Goal: Communication & Community: Answer question/provide support

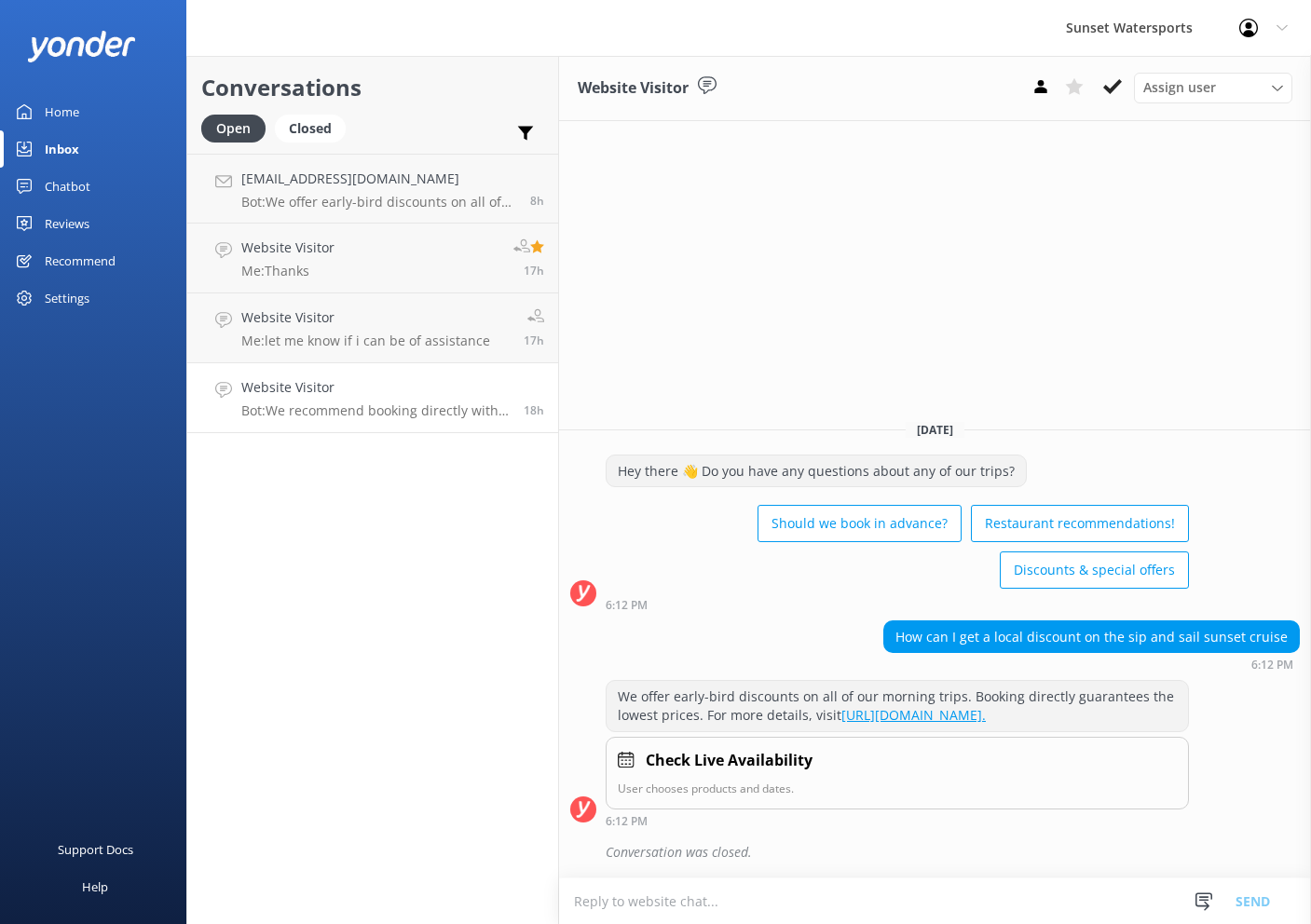
click at [363, 395] on h4 "Website Visitor" at bounding box center [376, 387] width 269 height 20
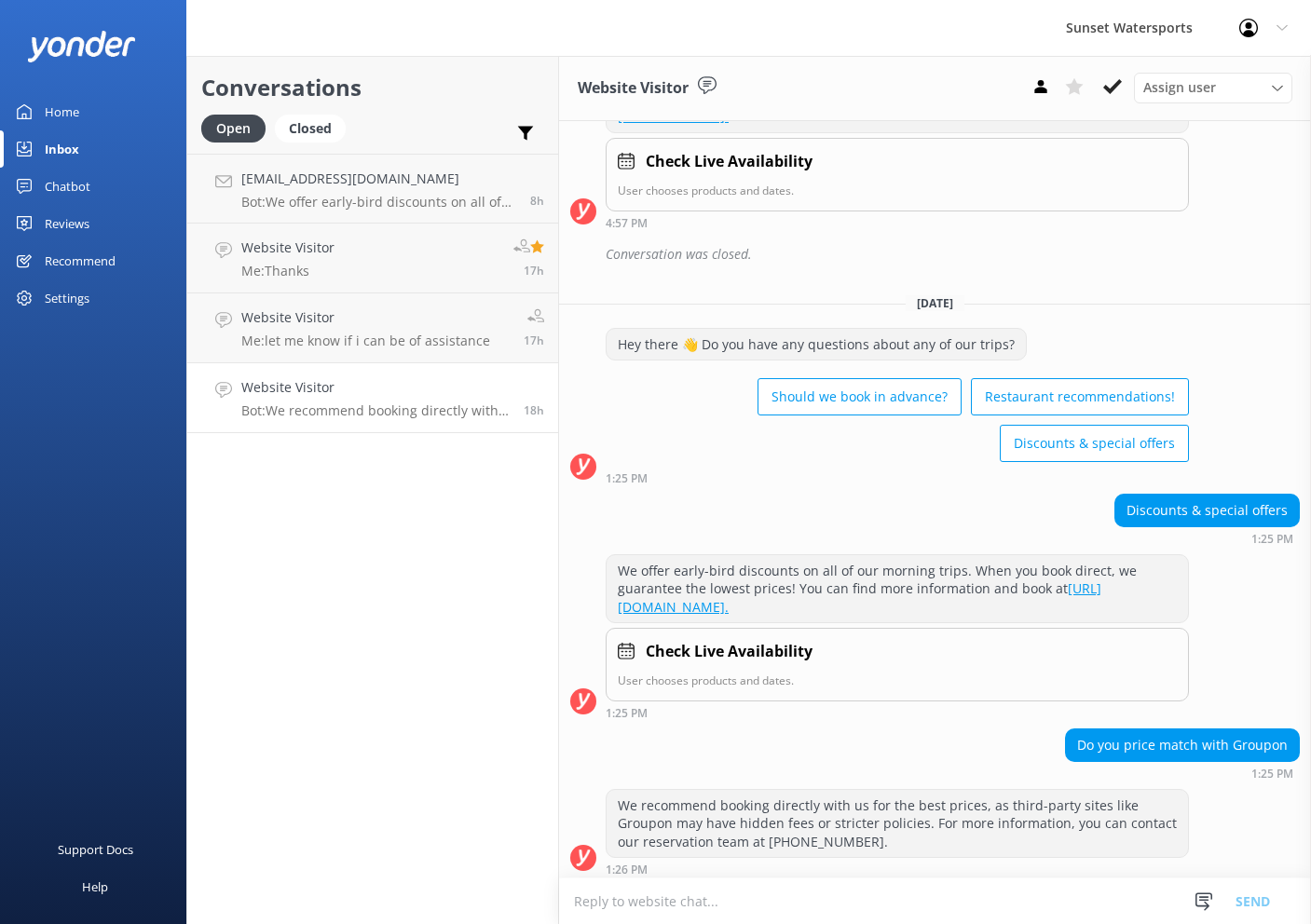
scroll to position [364, 0]
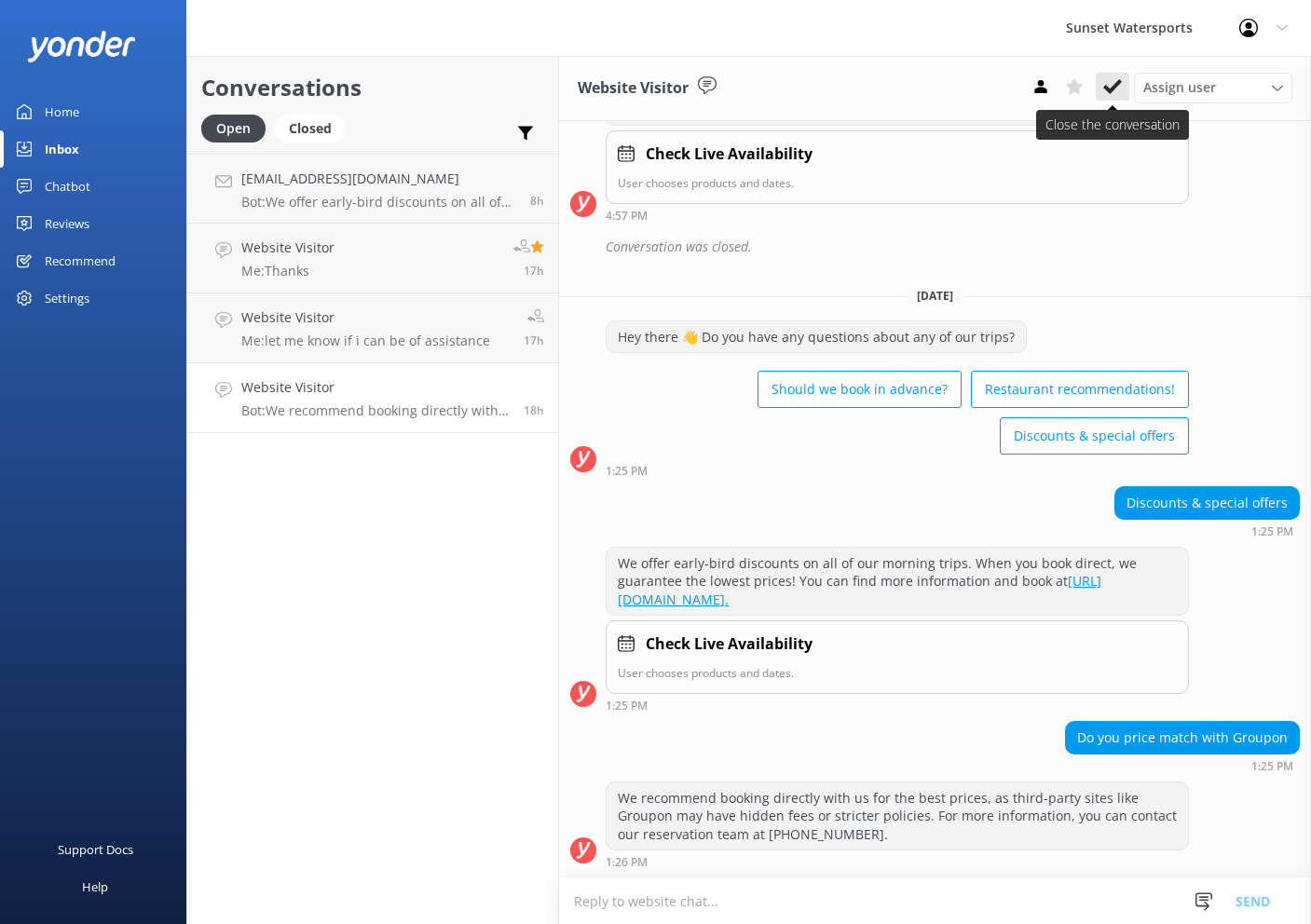
click at [1112, 87] on use at bounding box center [1113, 87] width 19 height 15
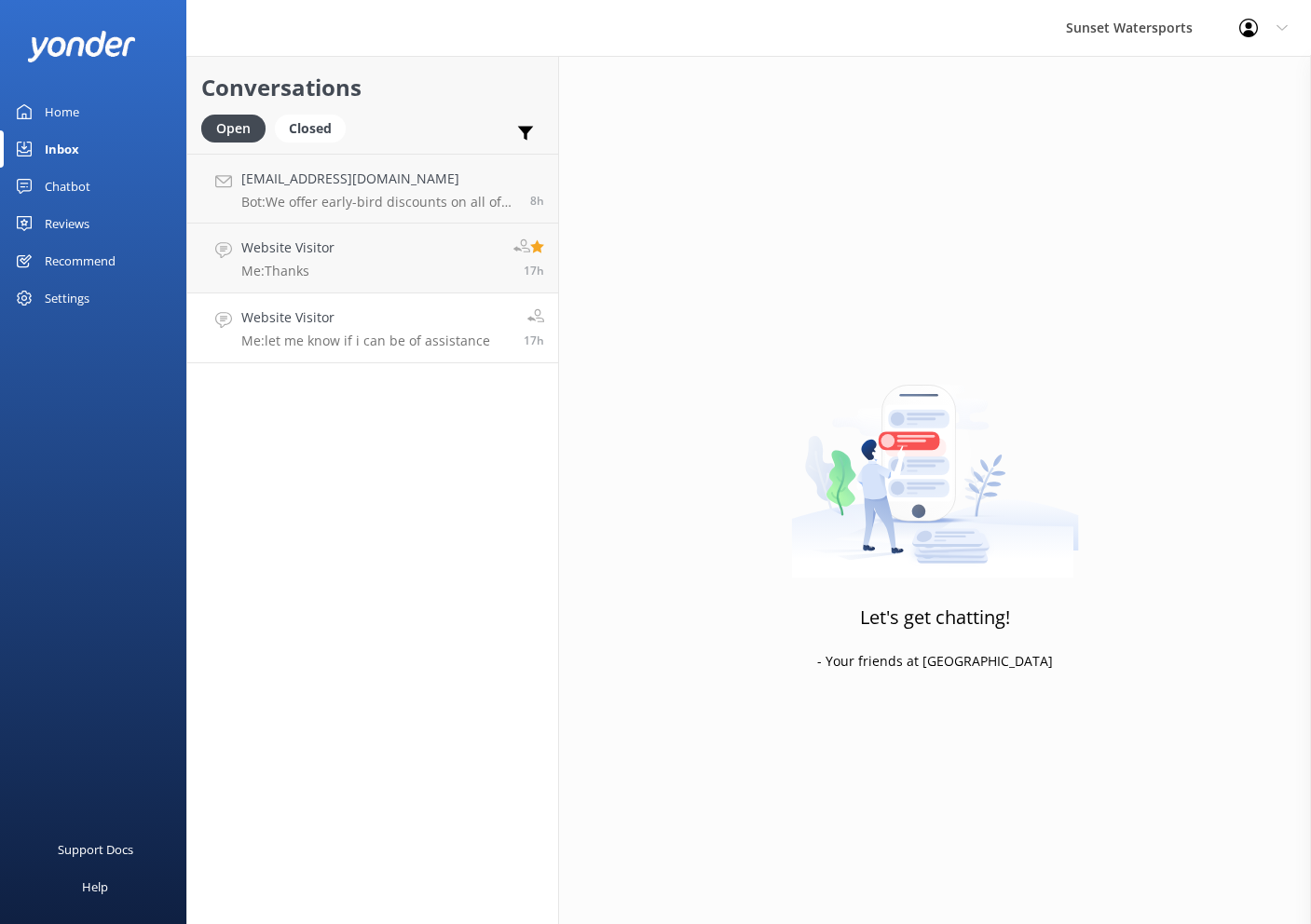
click at [455, 325] on h4 "Website Visitor" at bounding box center [366, 317] width 248 height 20
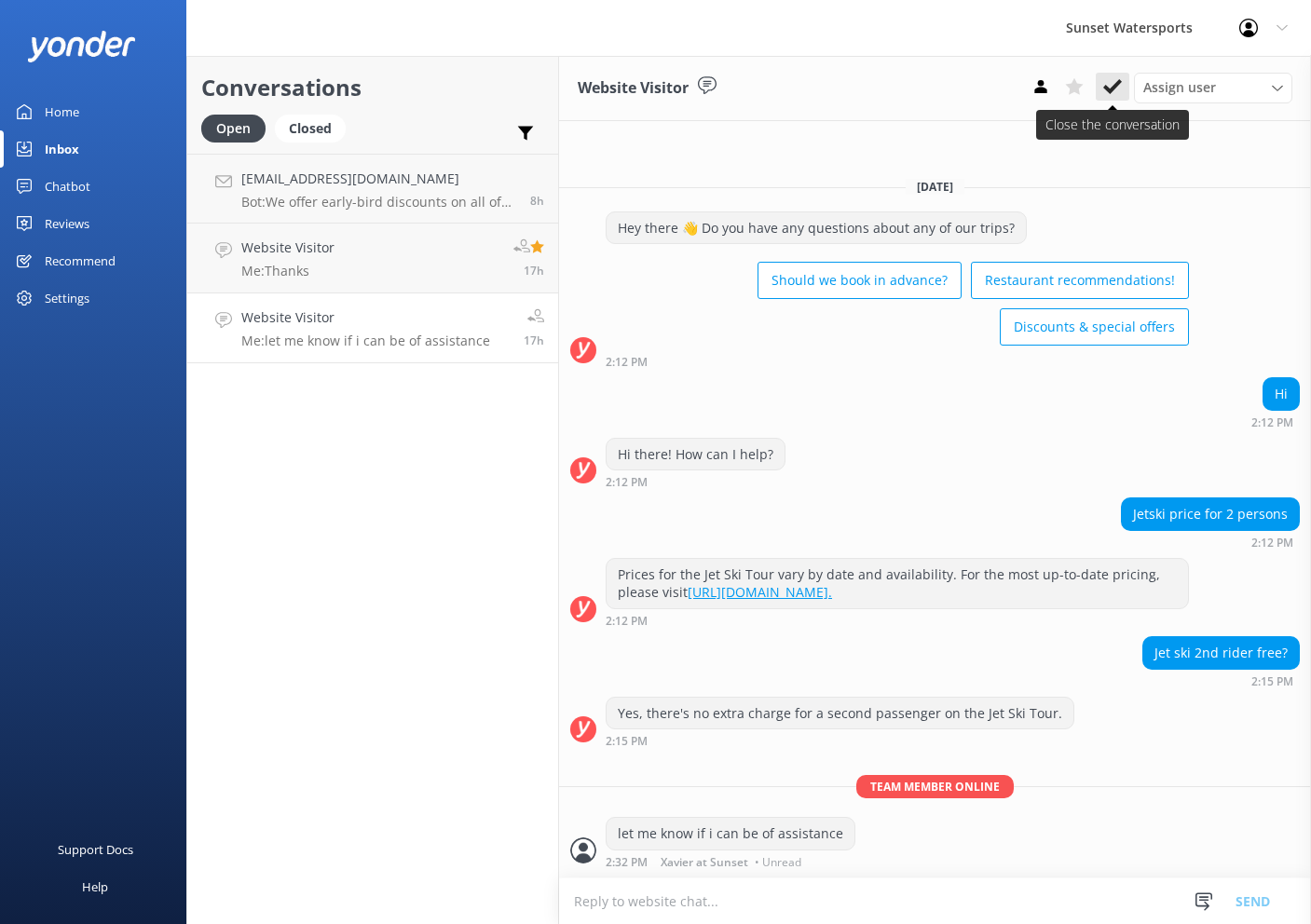
click at [1110, 76] on button at bounding box center [1112, 86] width 33 height 28
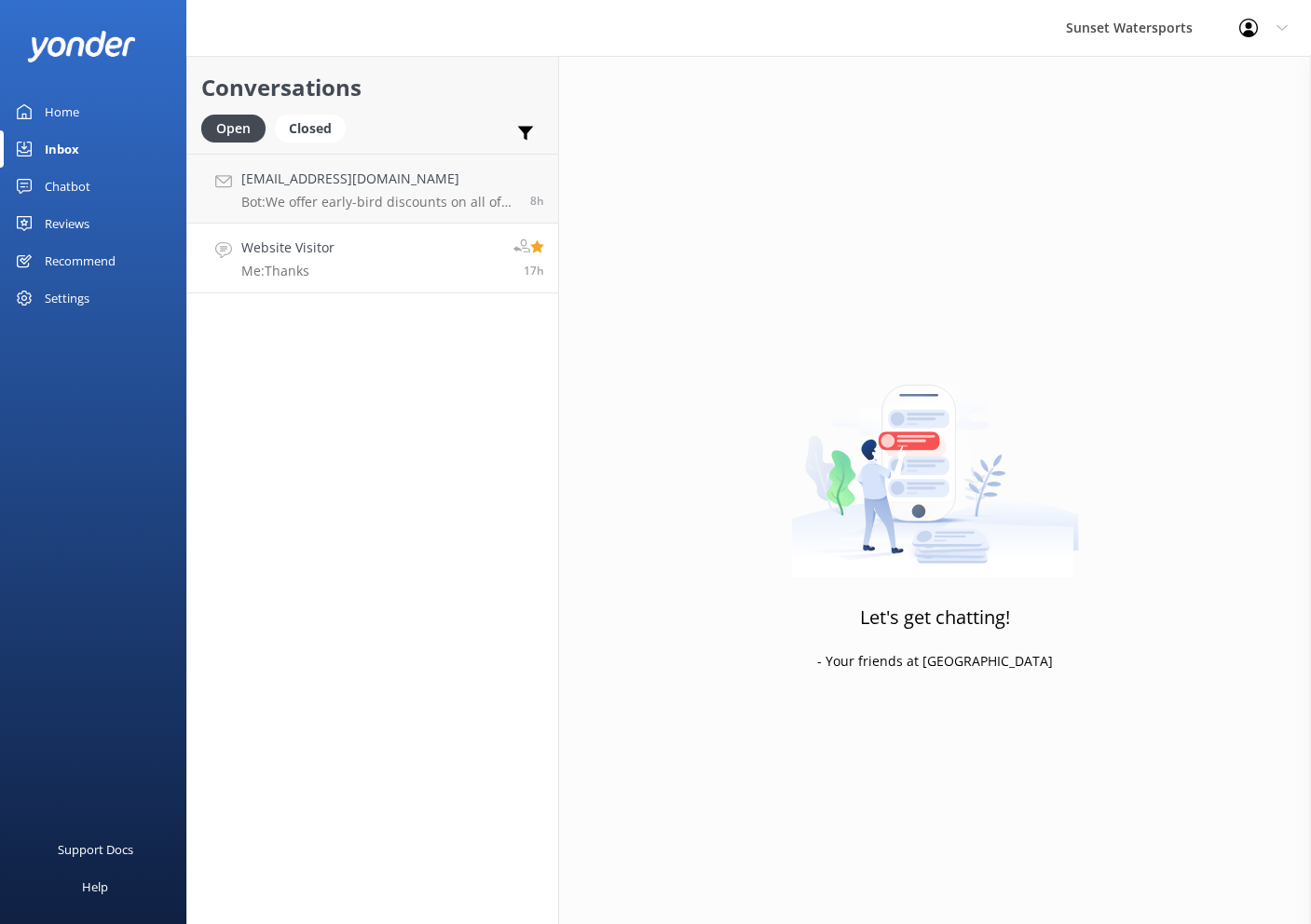
click at [342, 247] on link "Website Visitor Me: Thanks 17h" at bounding box center [373, 258] width 371 height 70
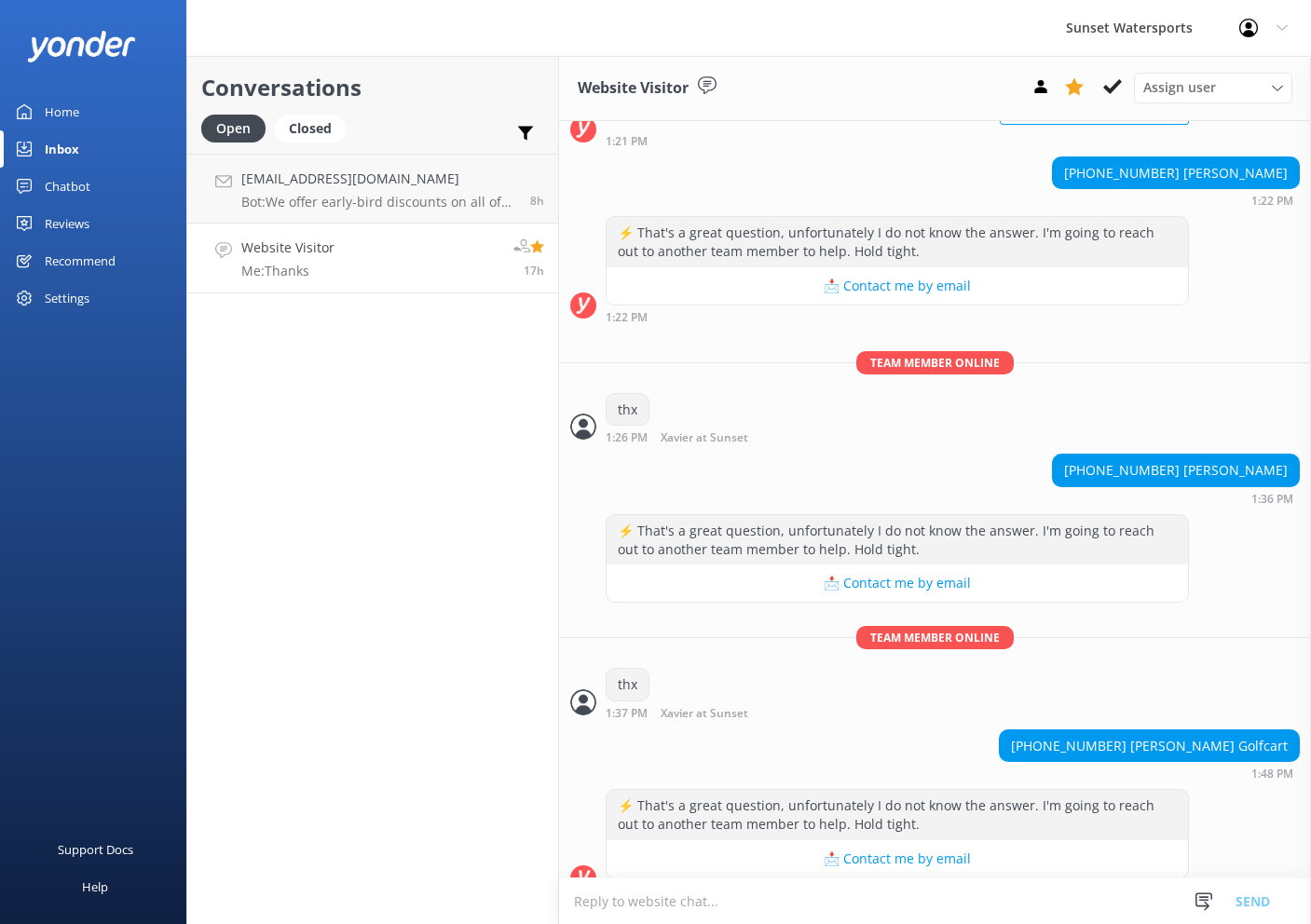
scroll to position [2796, 0]
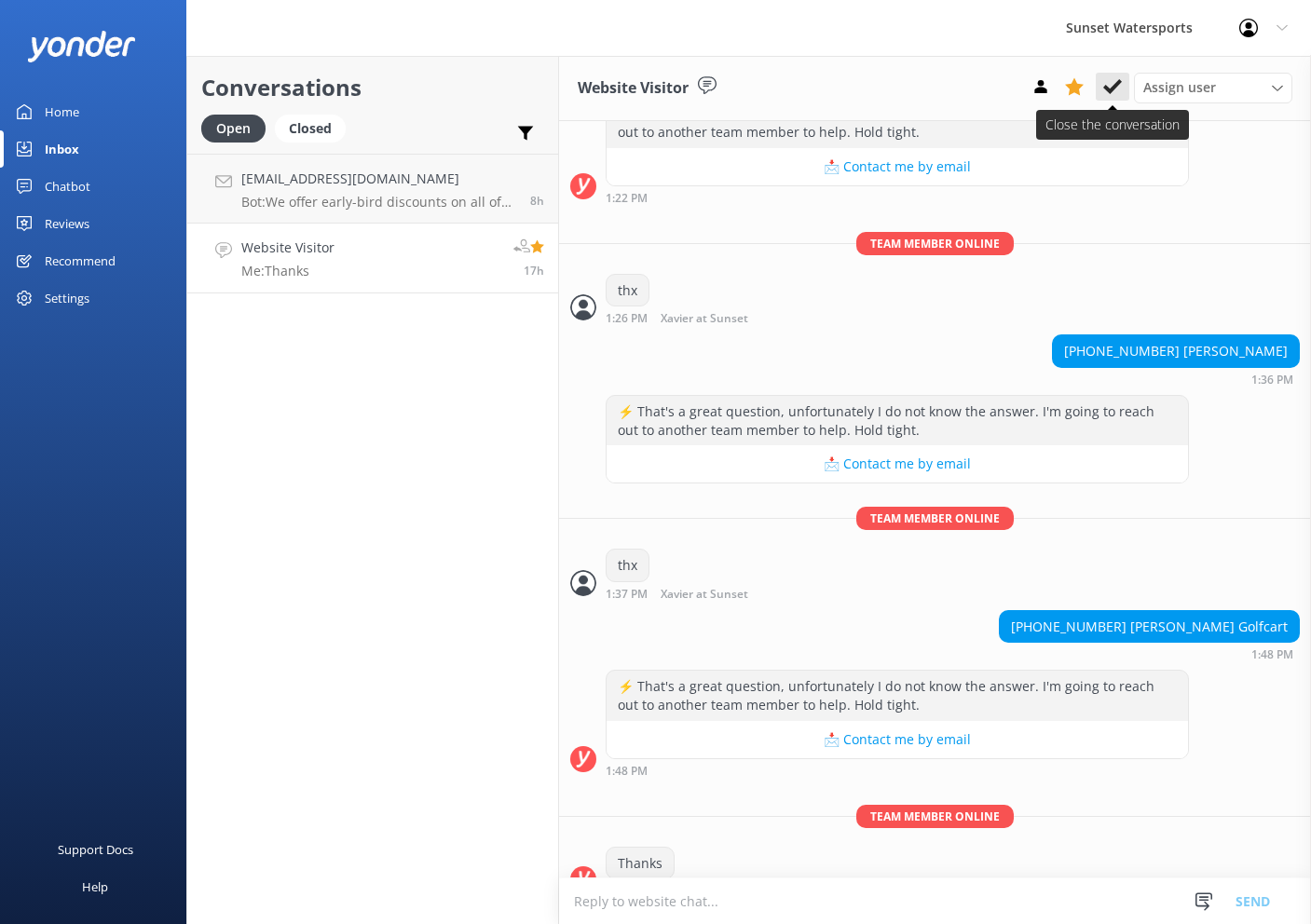
click at [1112, 84] on icon at bounding box center [1113, 87] width 19 height 19
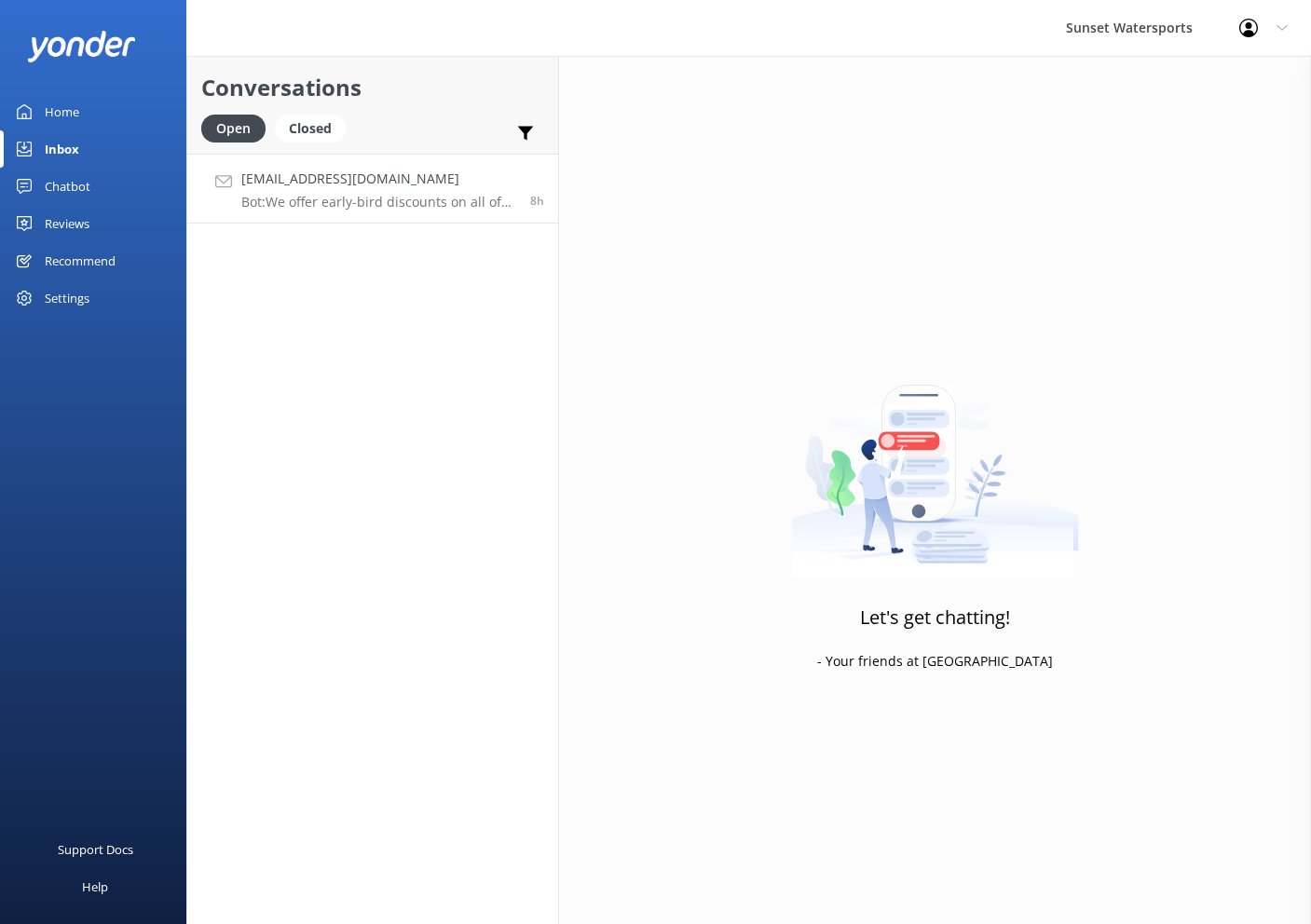
click at [441, 191] on div "[EMAIL_ADDRESS][DOMAIN_NAME] Bot: We offer early-bird discounts on all of our m…" at bounding box center [379, 188] width 275 height 40
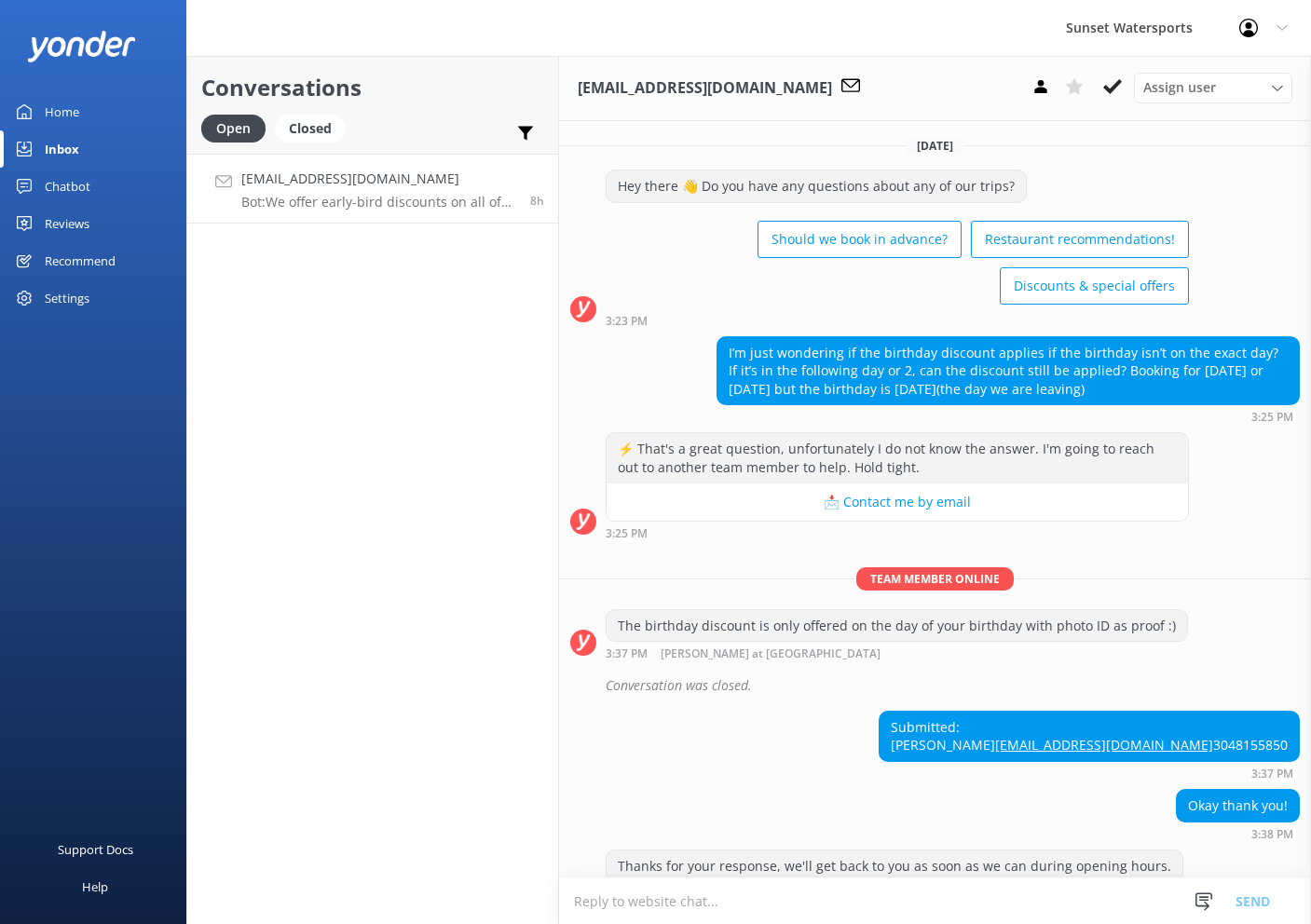
scroll to position [387, 0]
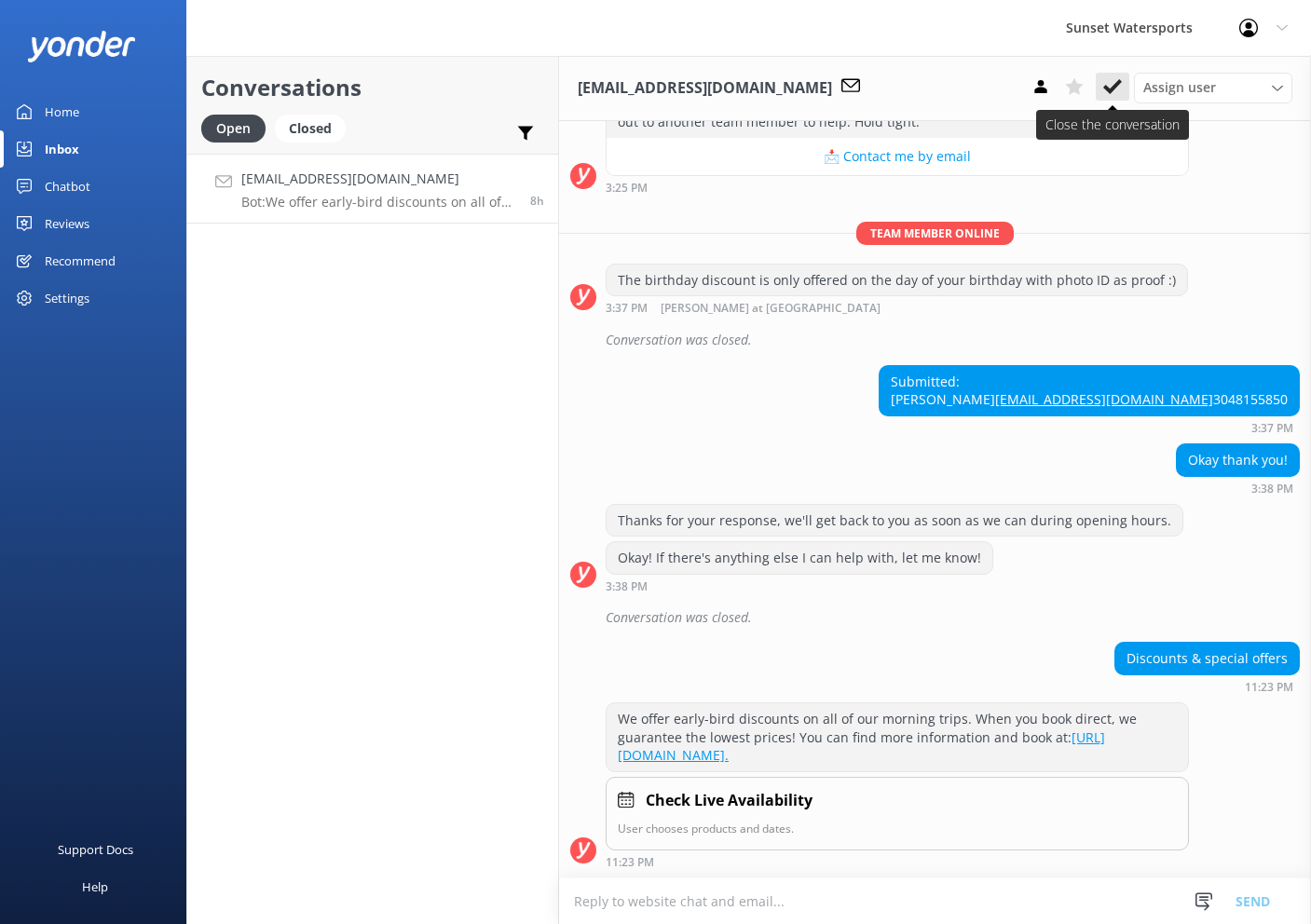
click at [1107, 93] on use at bounding box center [1113, 87] width 19 height 15
